Goal: Transaction & Acquisition: Purchase product/service

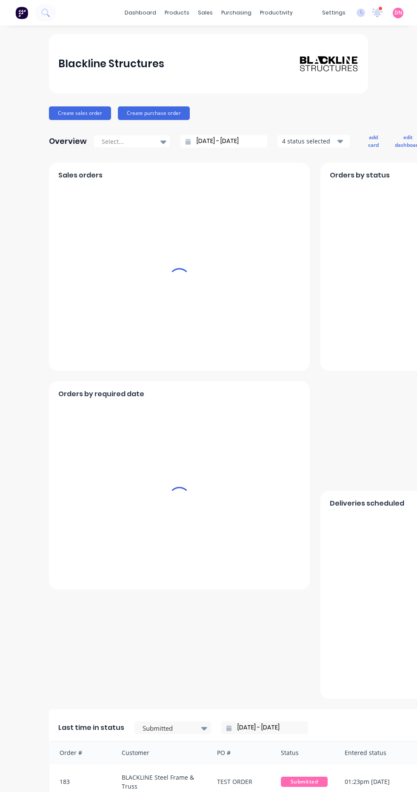
click at [240, 13] on div "purchasing" at bounding box center [236, 12] width 39 height 13
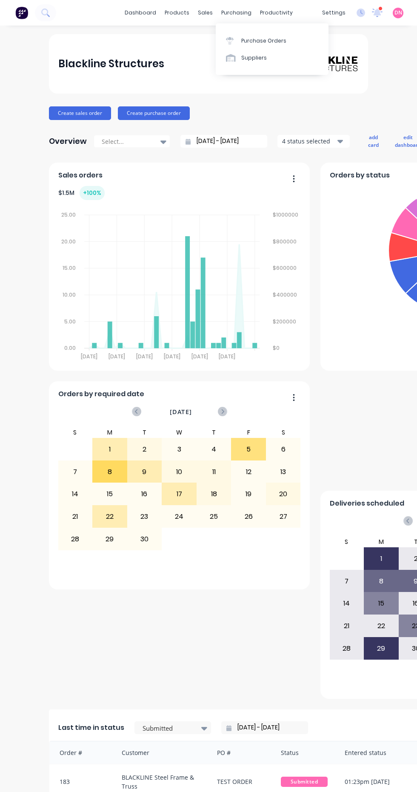
click at [287, 37] on link "Purchase Orders" at bounding box center [272, 40] width 113 height 17
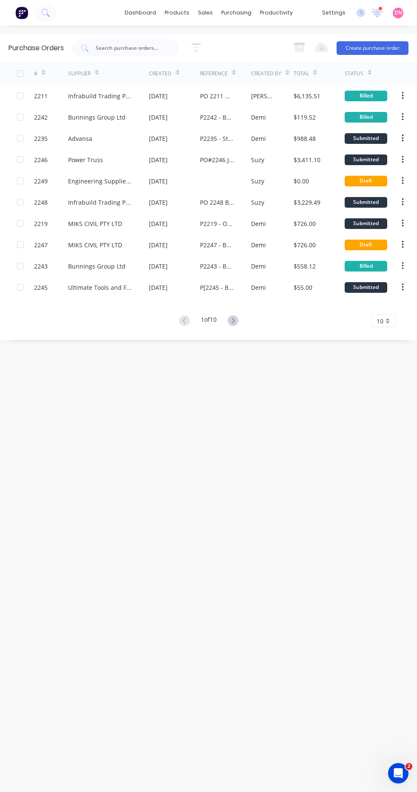
click at [388, 46] on button "Create purchase order" at bounding box center [373, 48] width 72 height 14
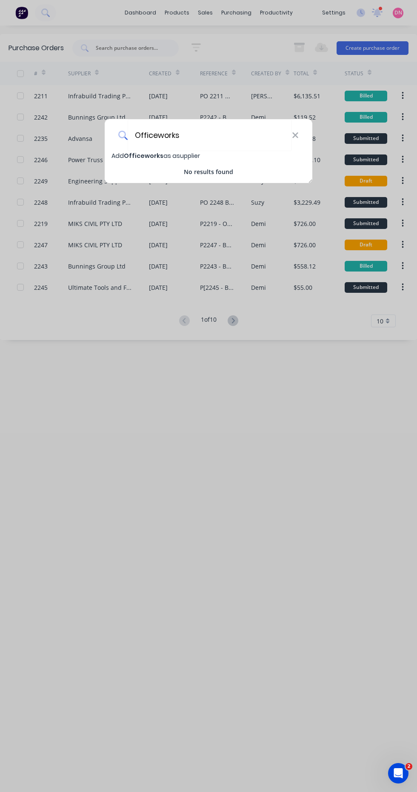
type input "Officeworks"
click at [162, 155] on span "Add Officeworks as a supplier" at bounding box center [155, 155] width 89 height 9
select select "AU"
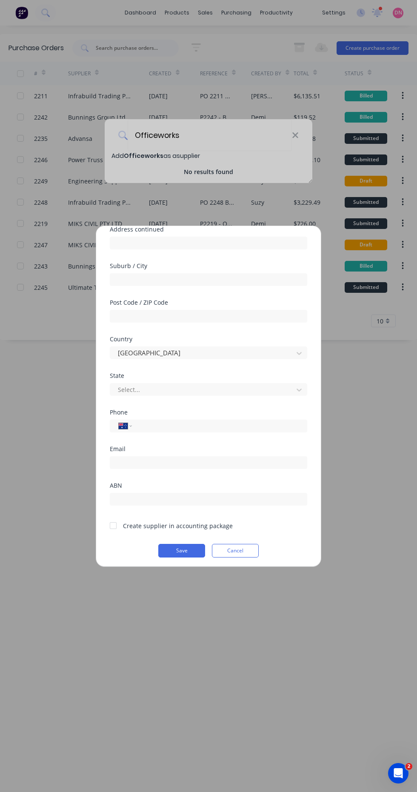
scroll to position [111, 0]
click at [181, 547] on button "Save" at bounding box center [181, 548] width 47 height 14
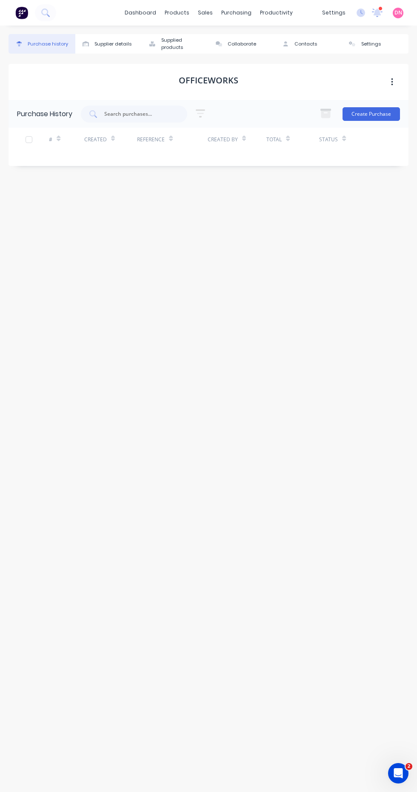
click at [386, 111] on button "Create Purchase" at bounding box center [371, 114] width 57 height 14
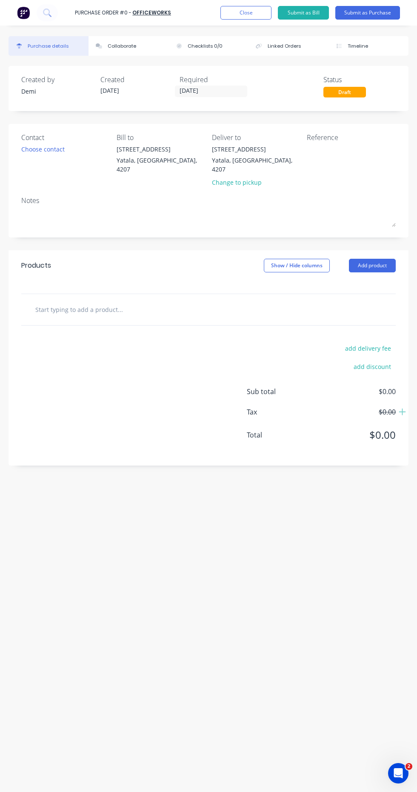
click at [185, 301] on div at bounding box center [134, 309] width 213 height 17
click at [107, 301] on input "text" at bounding box center [99, 309] width 128 height 17
click at [74, 301] on input "text" at bounding box center [99, 309] width 128 height 17
type input "Markets"
click at [381, 259] on button "Add product" at bounding box center [372, 266] width 47 height 14
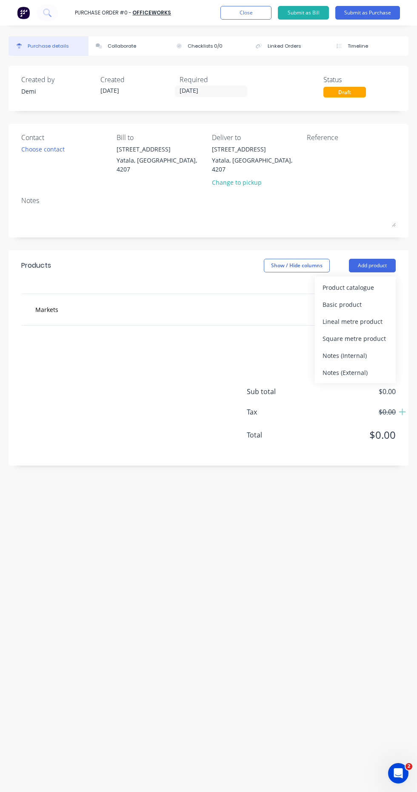
click at [373, 281] on div "Product catalogue" at bounding box center [356, 287] width 66 height 12
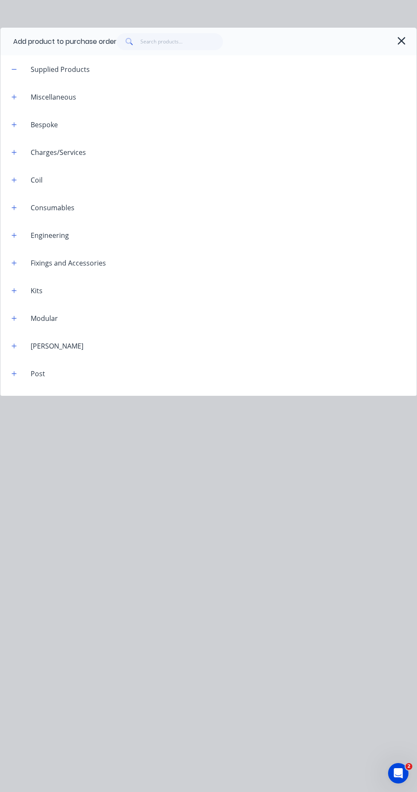
click at [400, 41] on icon "button" at bounding box center [401, 41] width 8 height 8
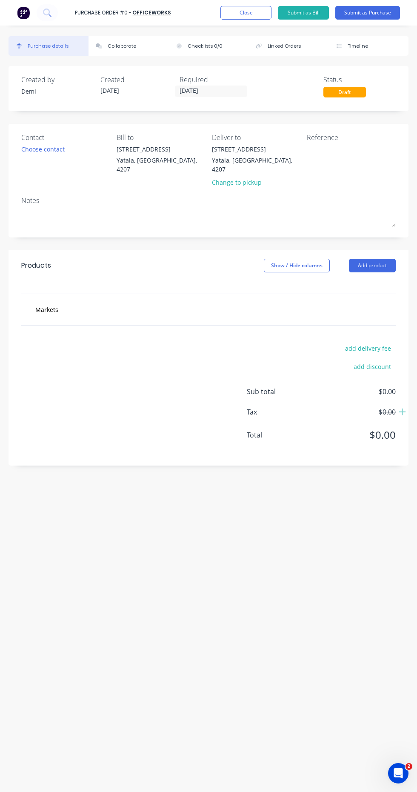
click at [197, 304] on div "Markets" at bounding box center [134, 309] width 213 height 17
click at [131, 304] on input "Markets" at bounding box center [99, 309] width 128 height 17
click at [382, 259] on button "Add product" at bounding box center [372, 266] width 47 height 14
click at [147, 302] on input "Markets" at bounding box center [99, 309] width 128 height 17
click at [134, 332] on button "Add Markets to order" at bounding box center [144, 341] width 213 height 27
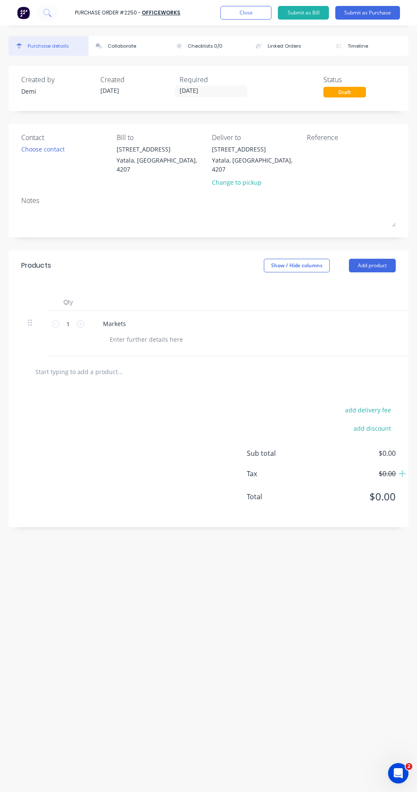
scroll to position [4, 0]
